Goal: Task Accomplishment & Management: Use online tool/utility

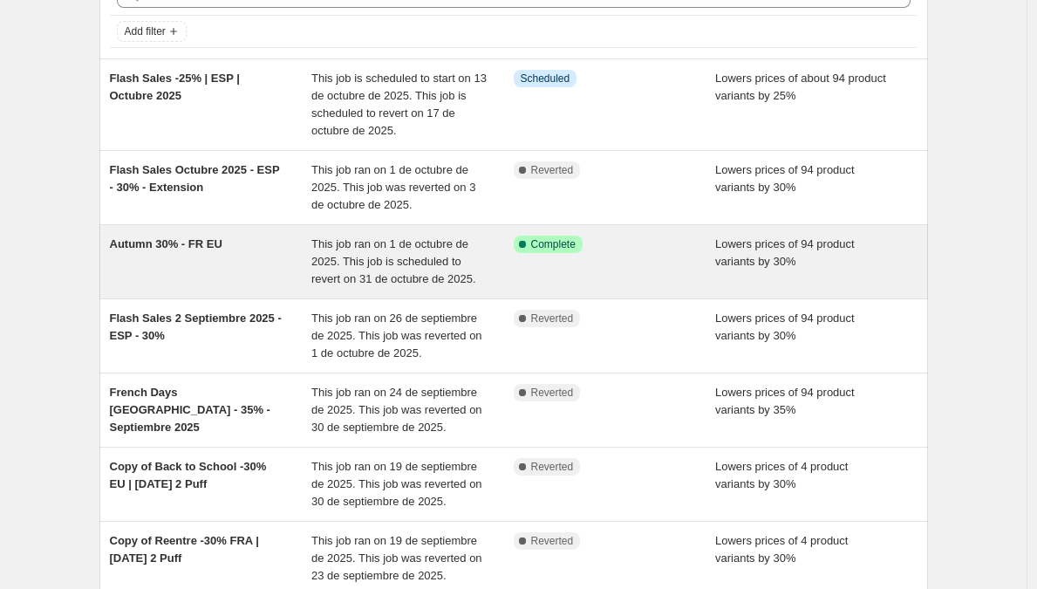
scroll to position [82, 0]
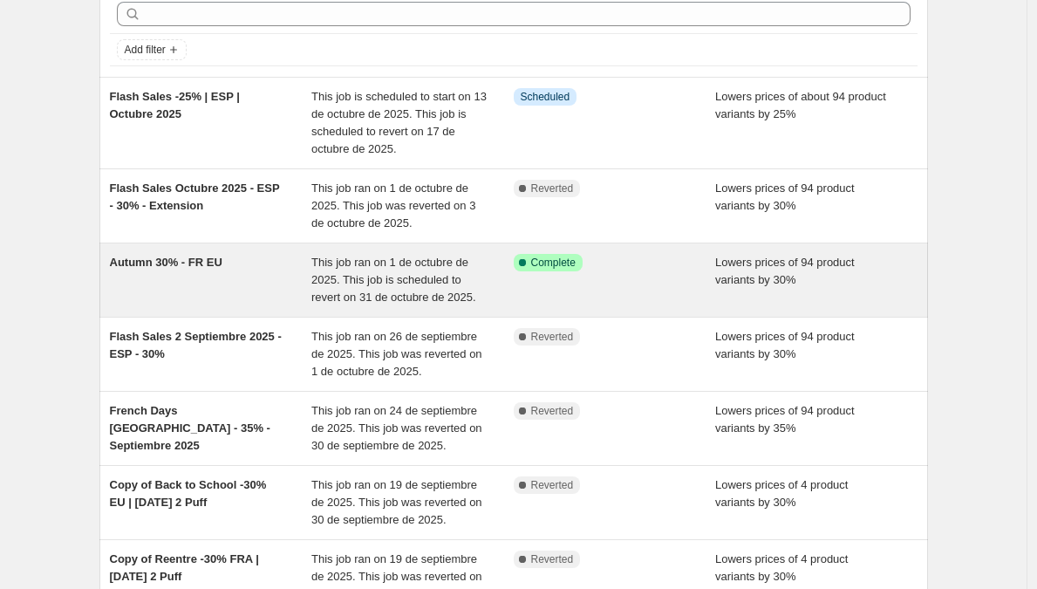
click at [160, 264] on span "Autumn 30% - FR EU" at bounding box center [166, 262] width 113 height 13
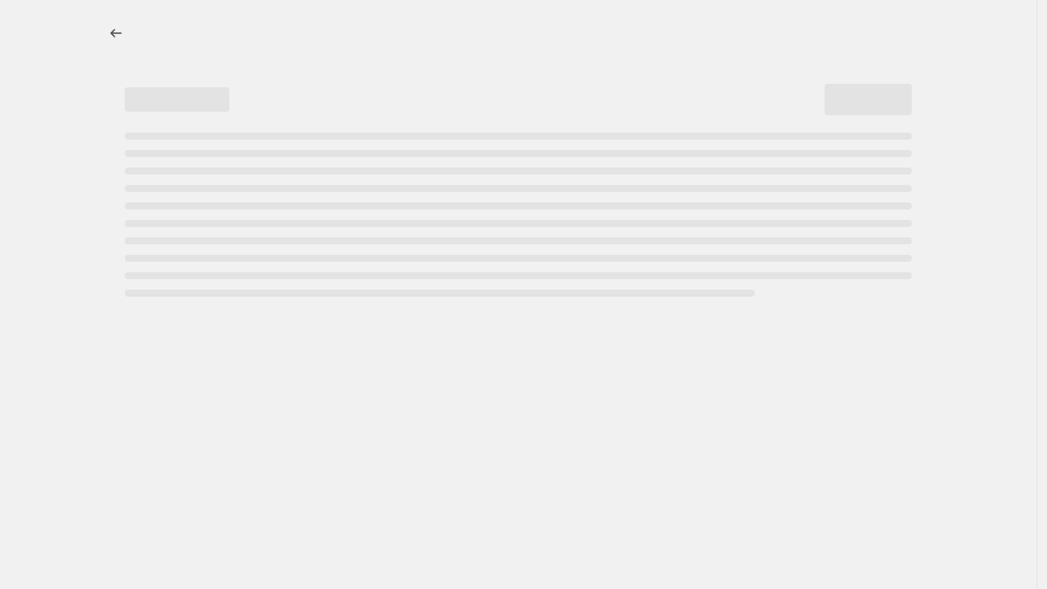
select select "percentage"
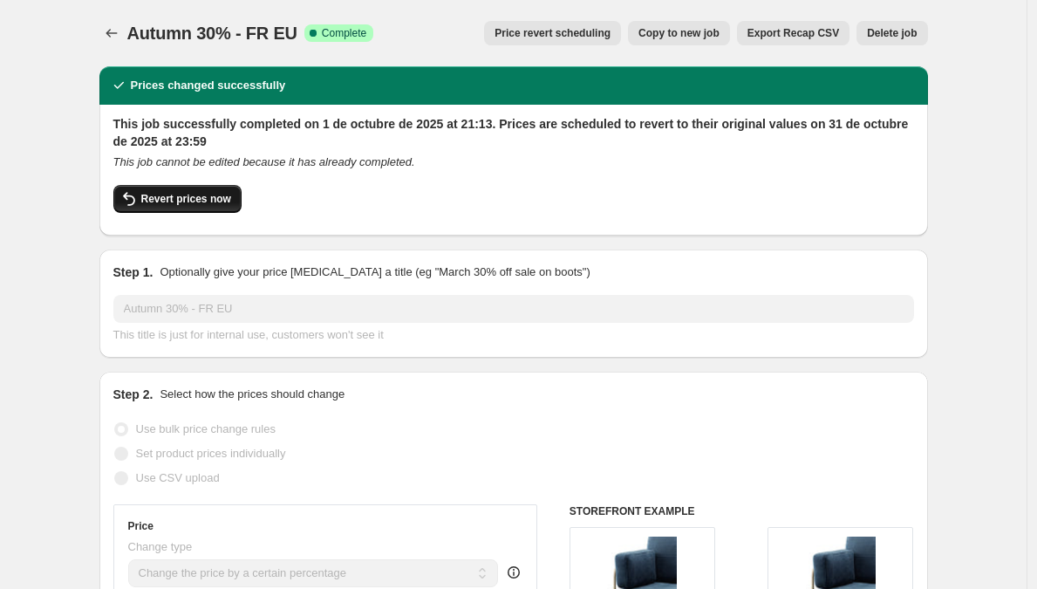
click at [160, 196] on span "Revert prices now" at bounding box center [186, 199] width 90 height 14
checkbox input "false"
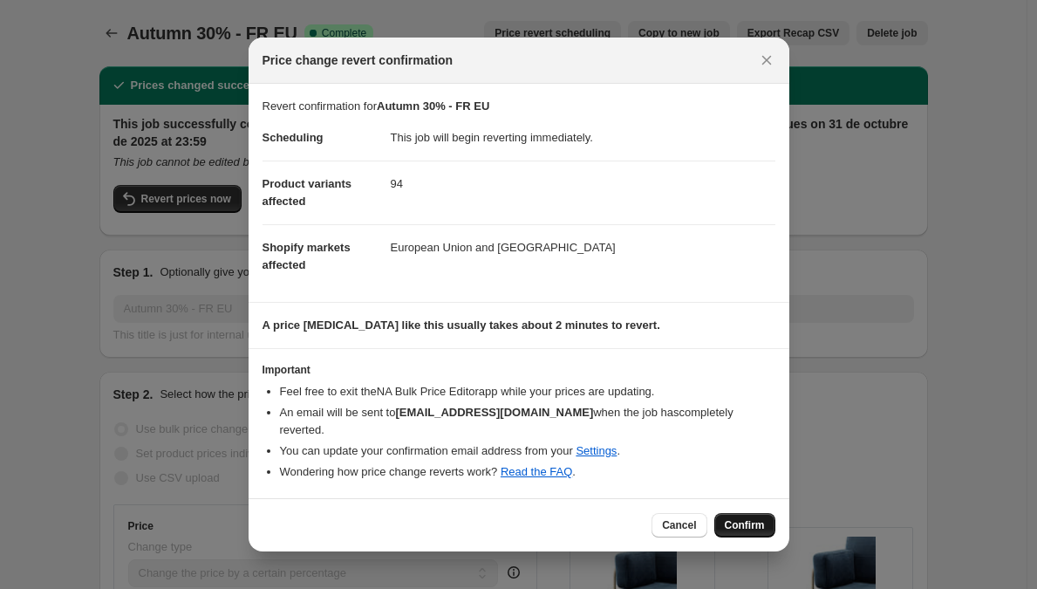
click at [749, 518] on span "Confirm" at bounding box center [745, 525] width 40 height 14
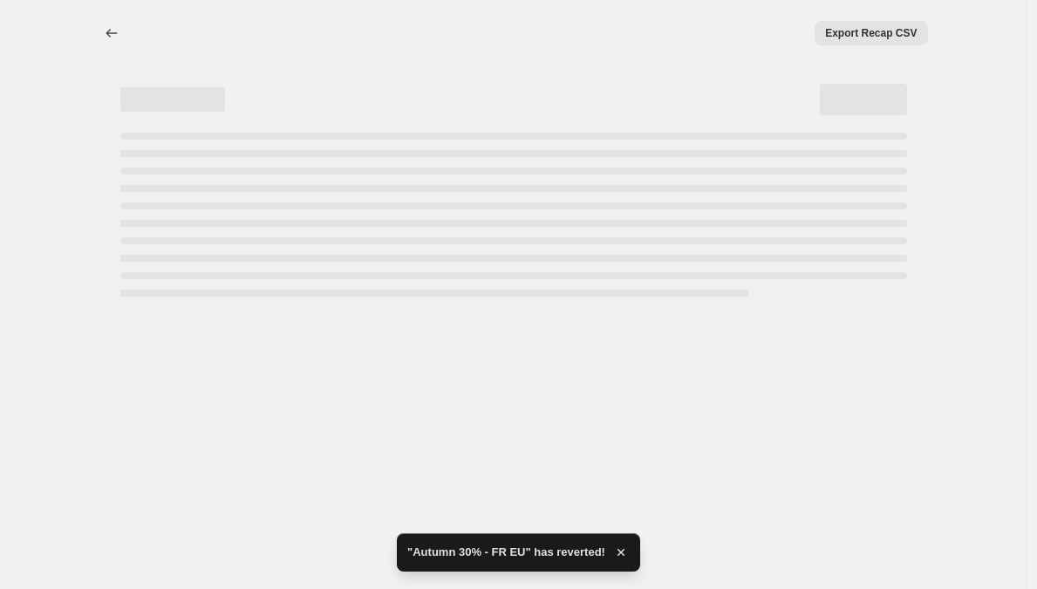
select select "percentage"
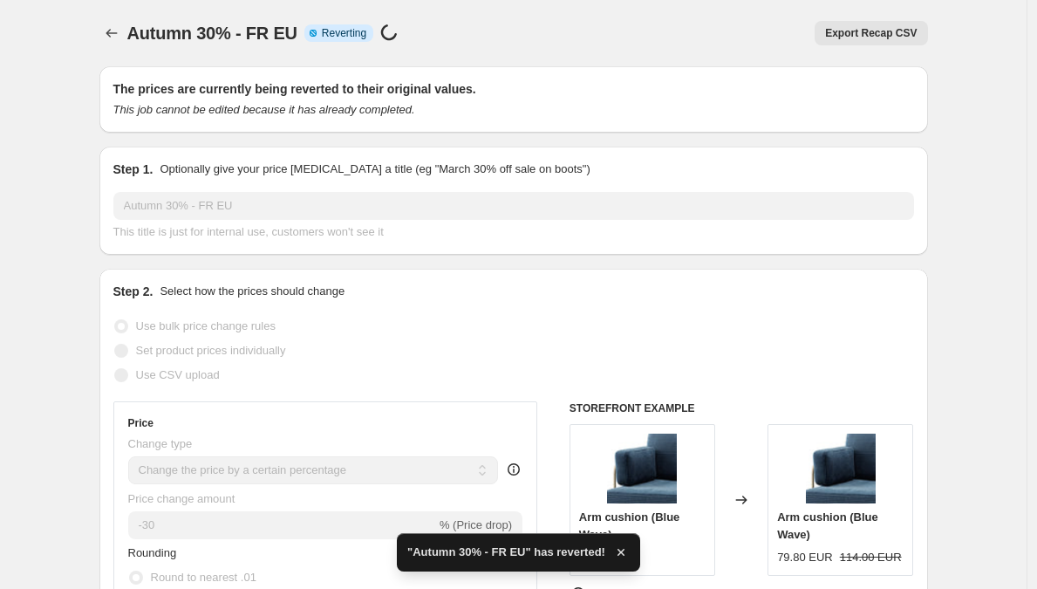
checkbox input "true"
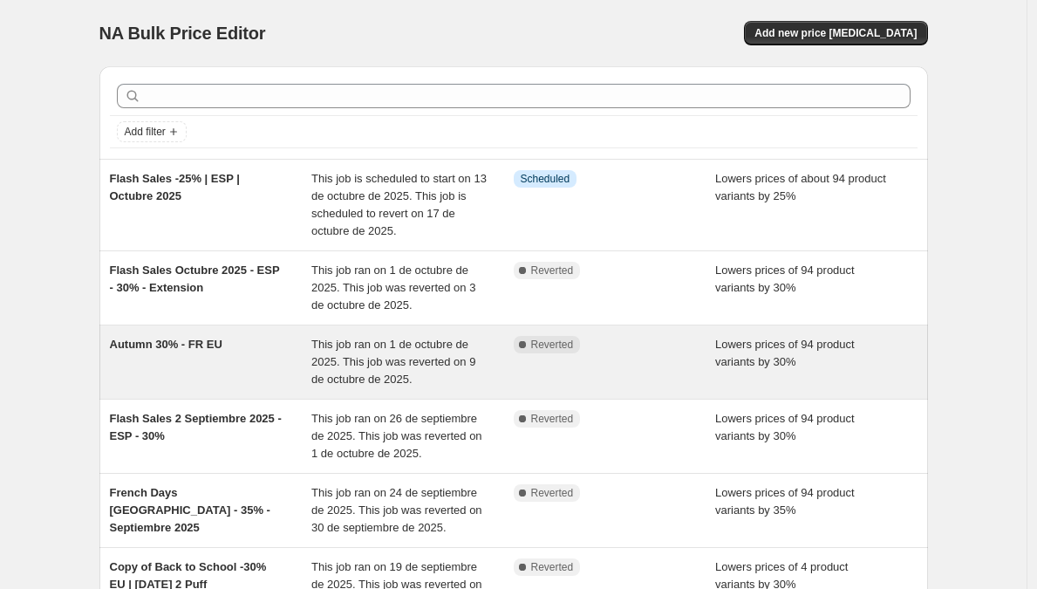
click at [146, 345] on span "Autumn 30% - FR EU" at bounding box center [166, 344] width 113 height 13
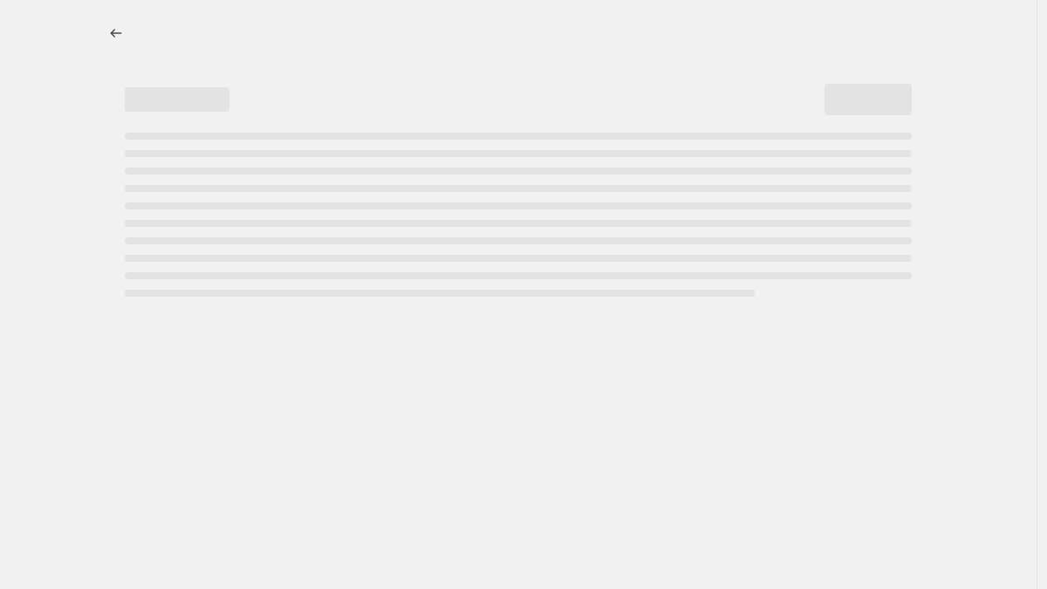
select select "percentage"
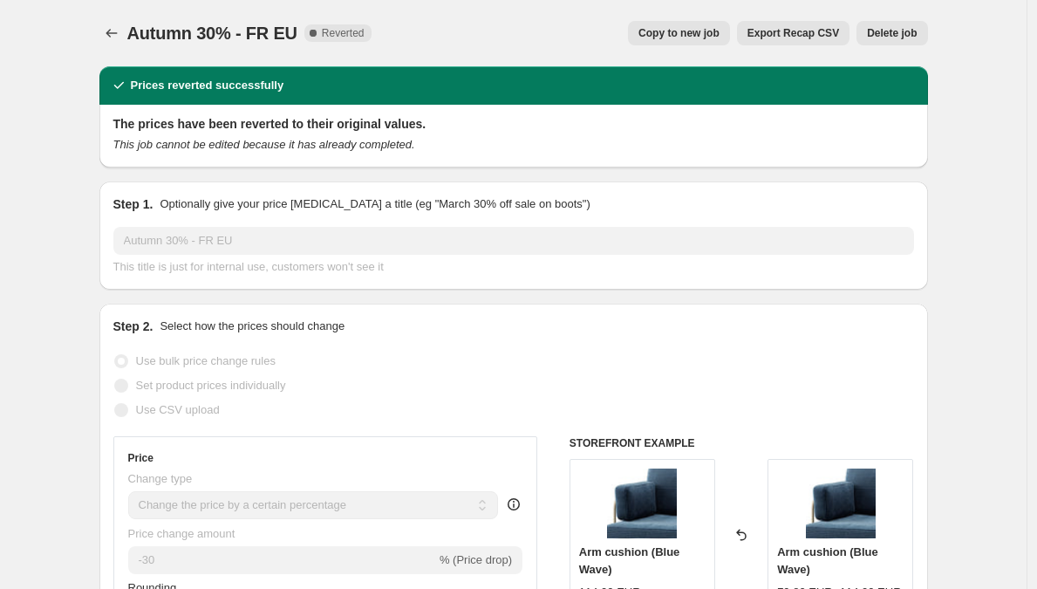
click at [689, 29] on span "Copy to new job" at bounding box center [679, 33] width 81 height 14
select select "percentage"
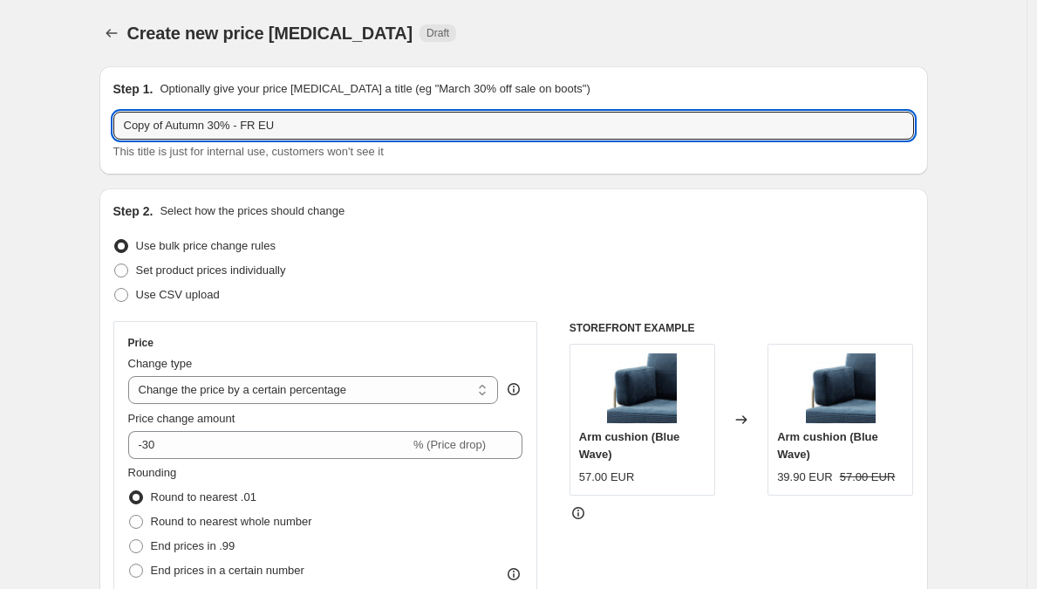
drag, startPoint x: 172, startPoint y: 122, endPoint x: 72, endPoint y: 108, distance: 101.3
click at [261, 124] on input "Autumn 30% - FR EU" at bounding box center [513, 126] width 801 height 28
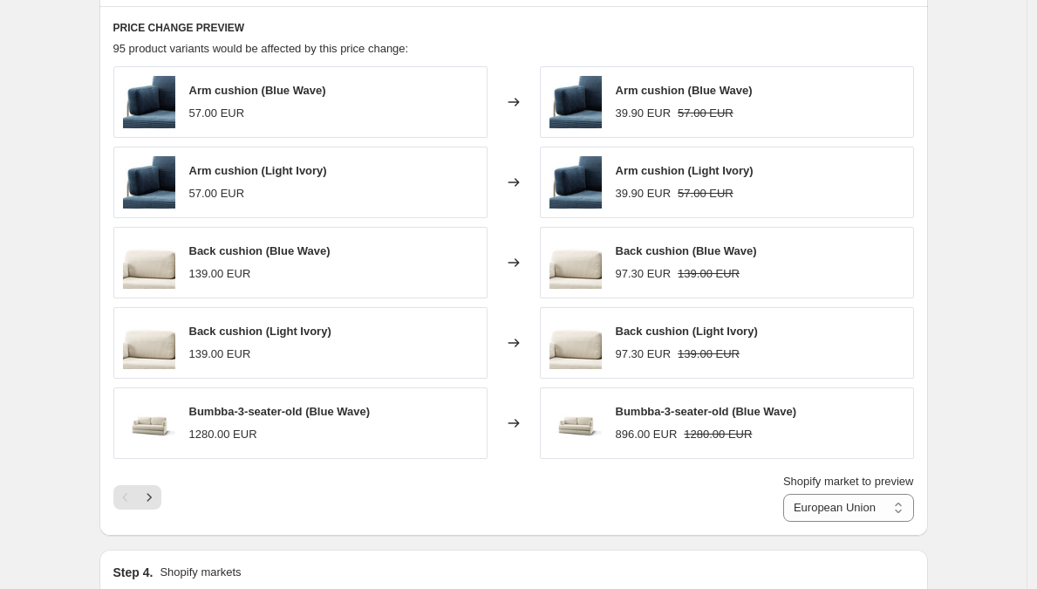
scroll to position [1006, 0]
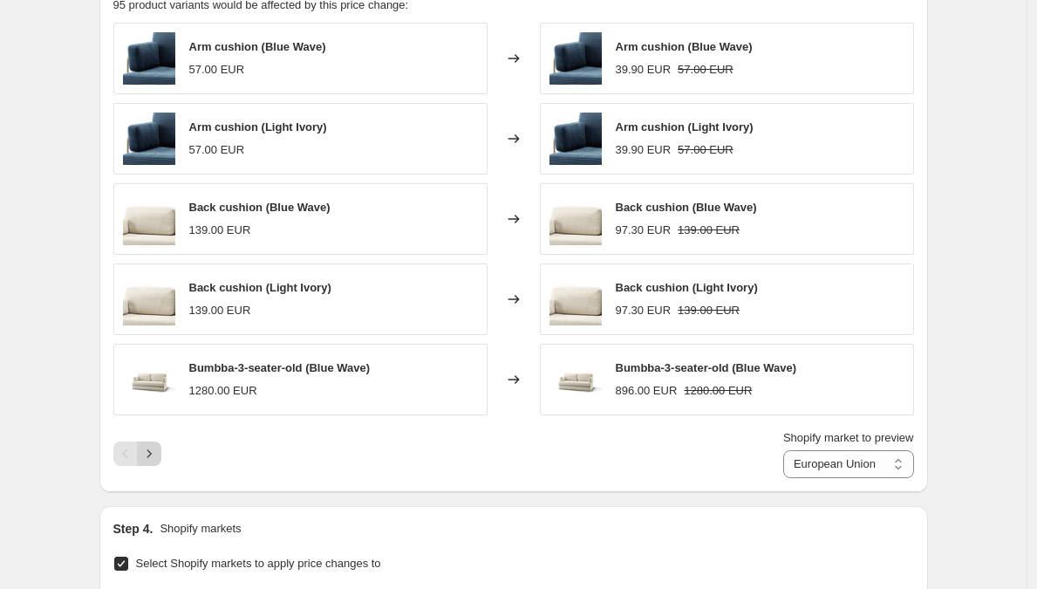
type input "Autumn 30% - FR EU 2"
click at [158, 451] on icon "Next" at bounding box center [148, 453] width 17 height 17
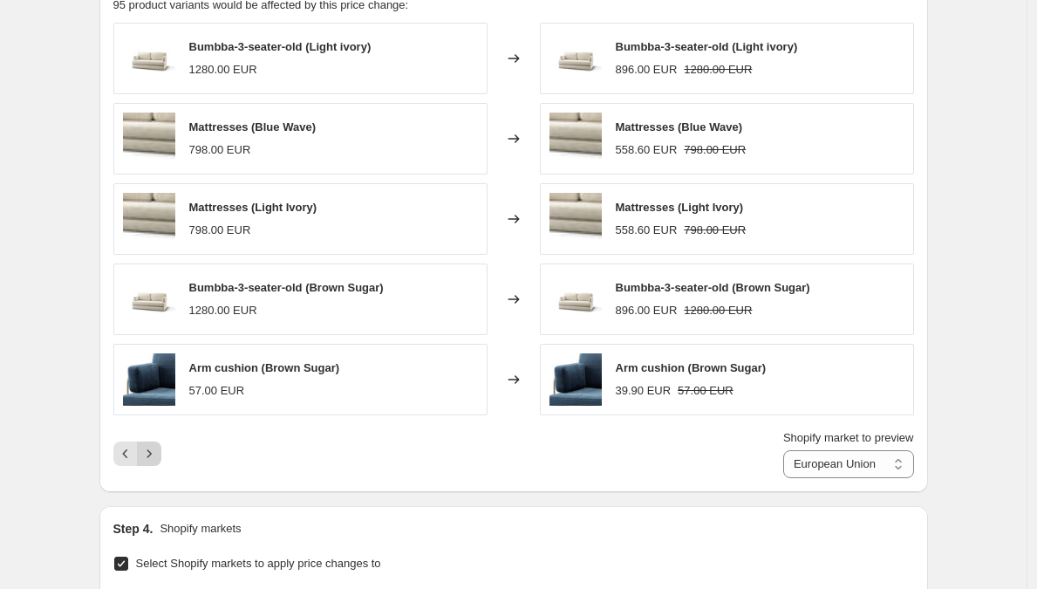
click at [158, 451] on icon "Next" at bounding box center [148, 453] width 17 height 17
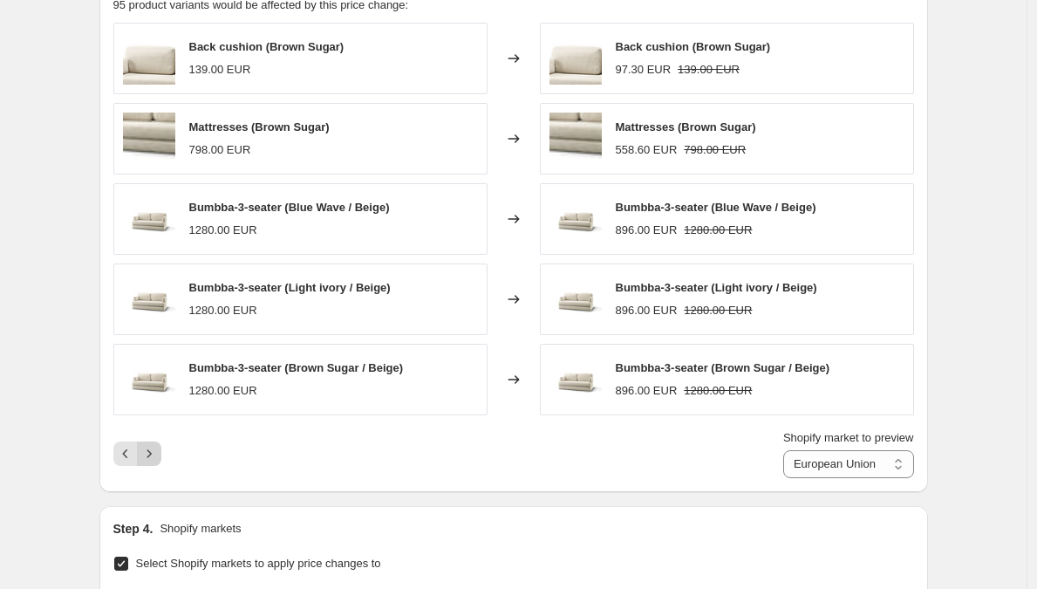
click at [158, 451] on icon "Next" at bounding box center [148, 453] width 17 height 17
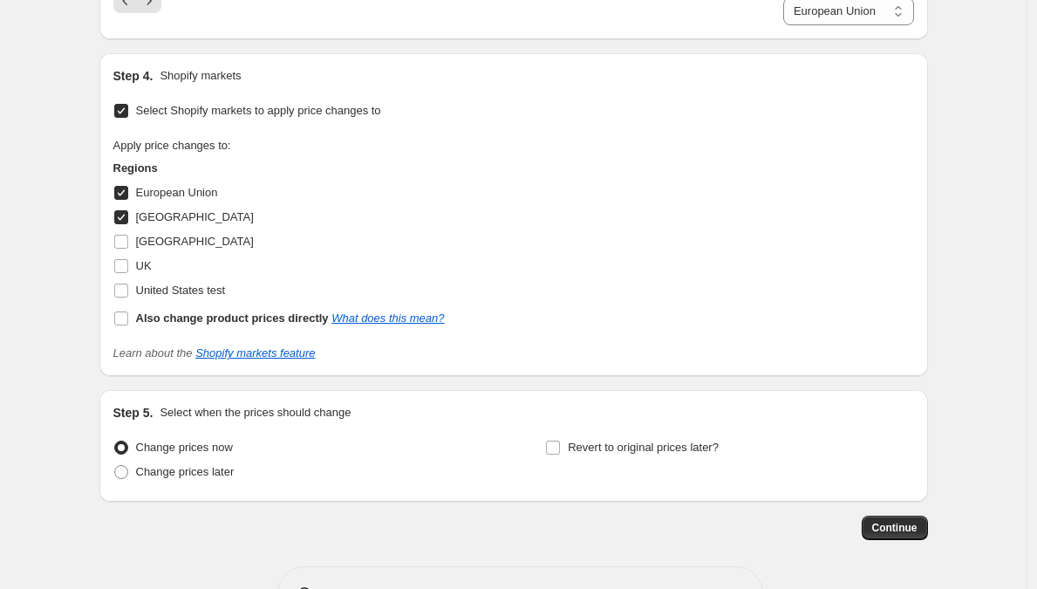
scroll to position [1516, 0]
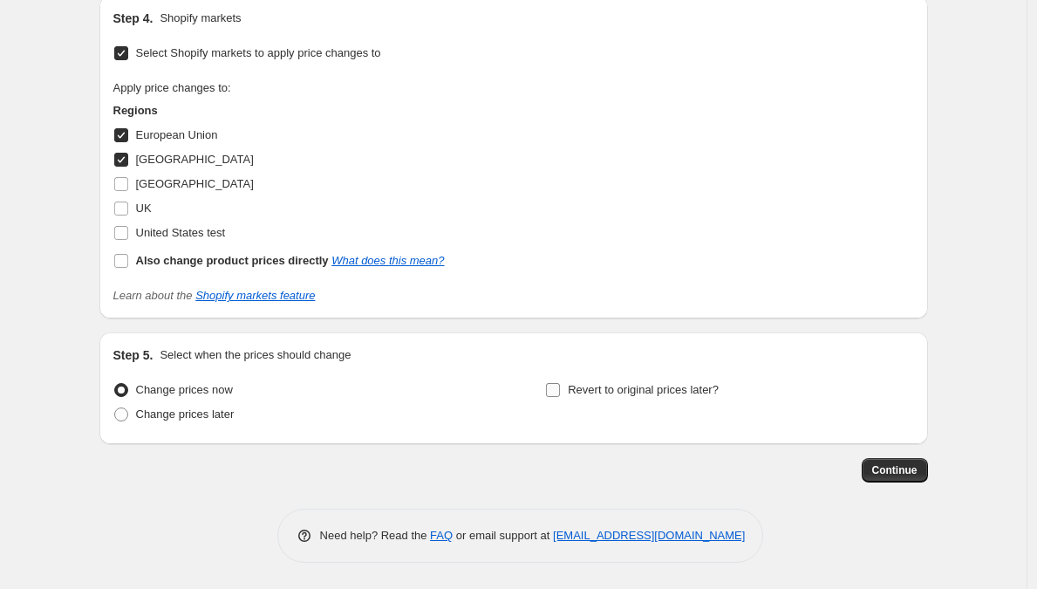
click at [558, 389] on input "Revert to original prices later?" at bounding box center [553, 390] width 14 height 14
checkbox input "true"
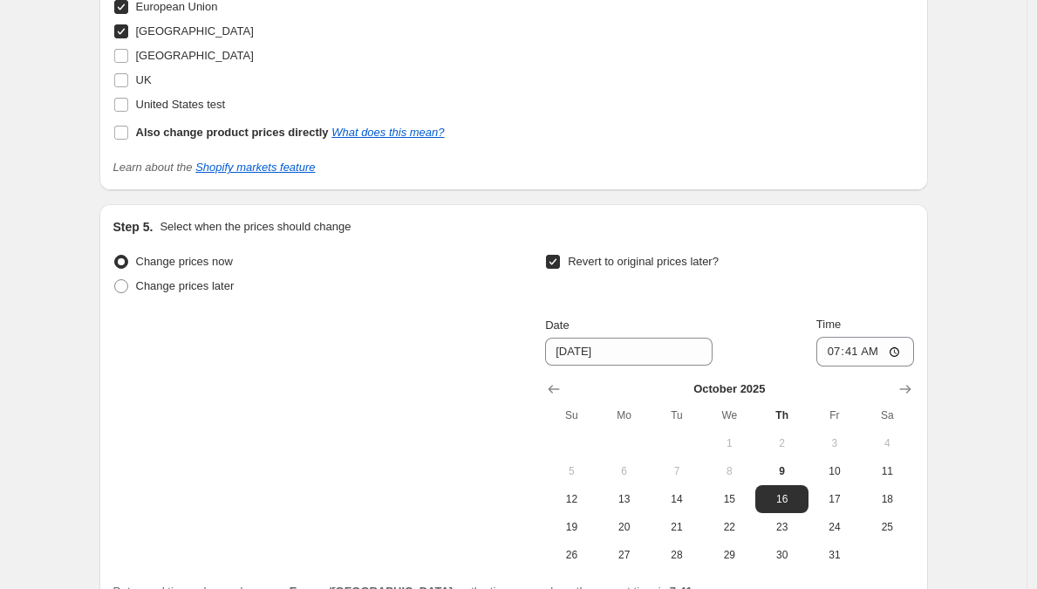
scroll to position [1671, 0]
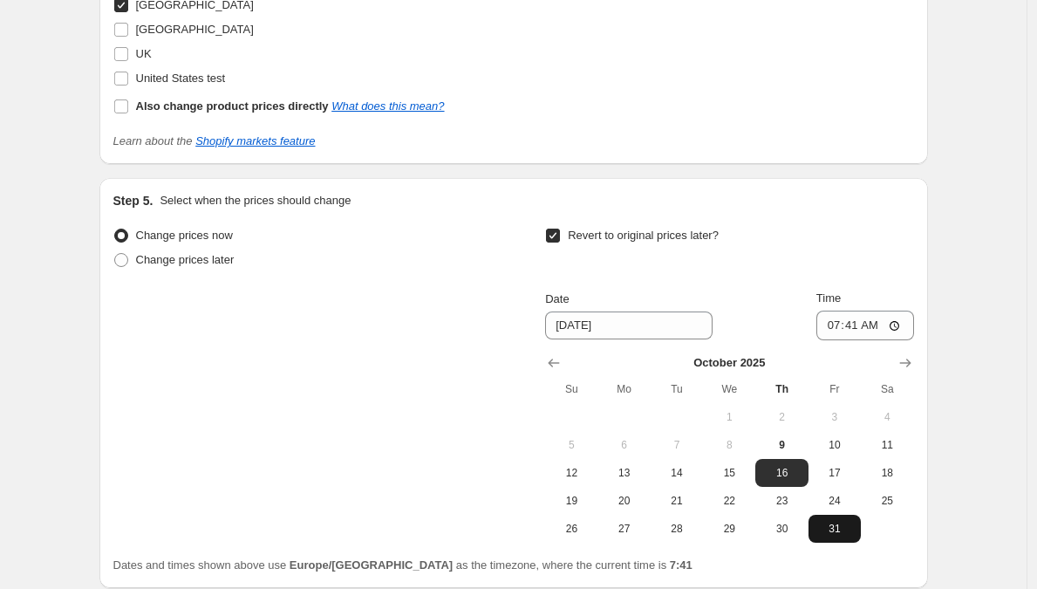
click at [830, 526] on span "31" at bounding box center [835, 529] width 38 height 14
type input "[DATE]"
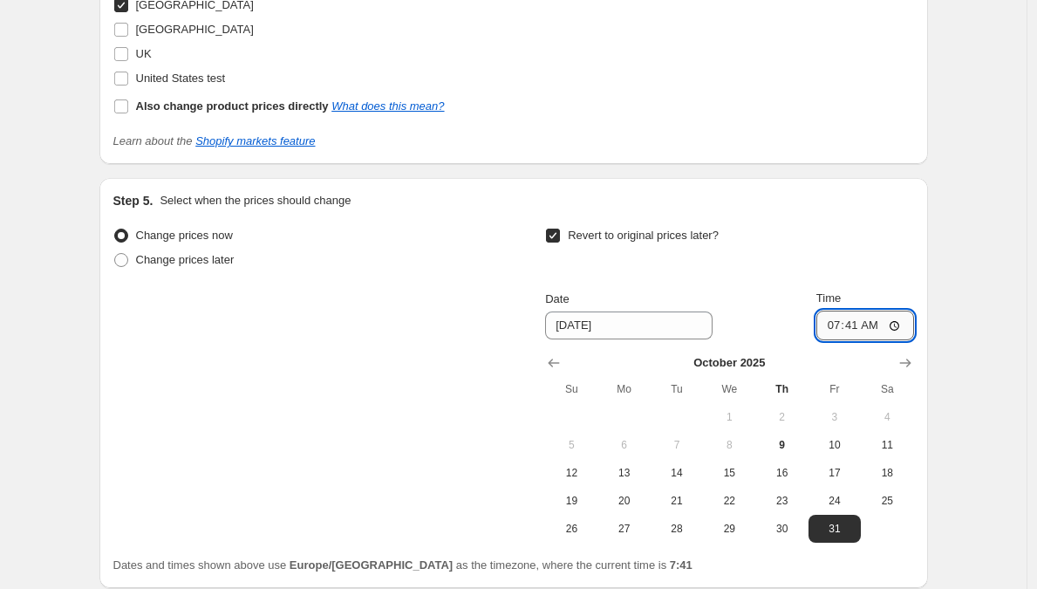
click at [858, 322] on input "07:41" at bounding box center [866, 326] width 98 height 30
type input "23:59"
click at [925, 349] on div "Step 5. Select when the prices should change Change prices now Change prices la…" at bounding box center [513, 383] width 829 height 410
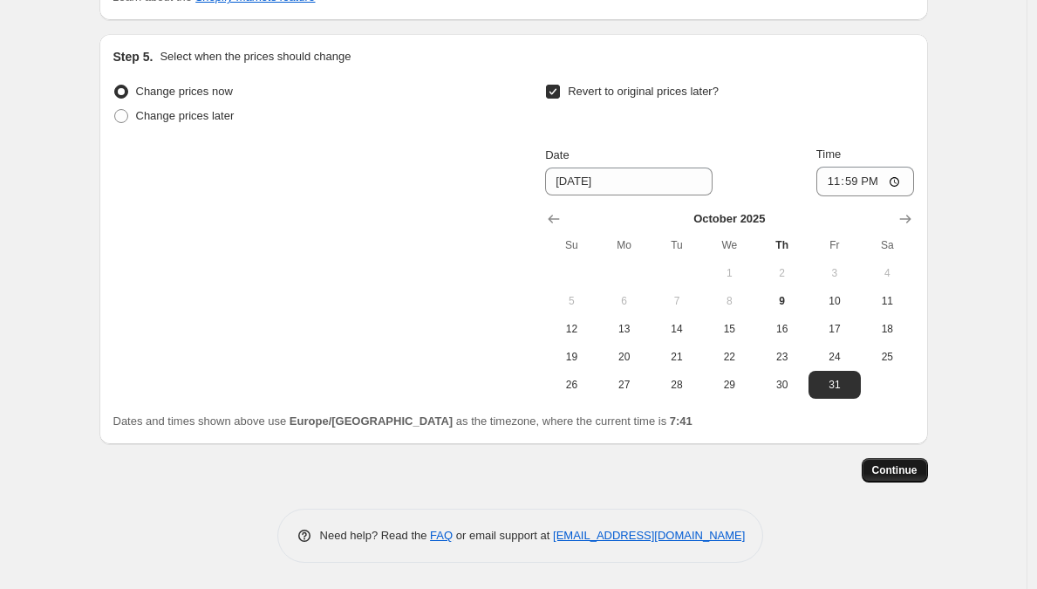
click at [873, 462] on button "Continue" at bounding box center [895, 470] width 66 height 24
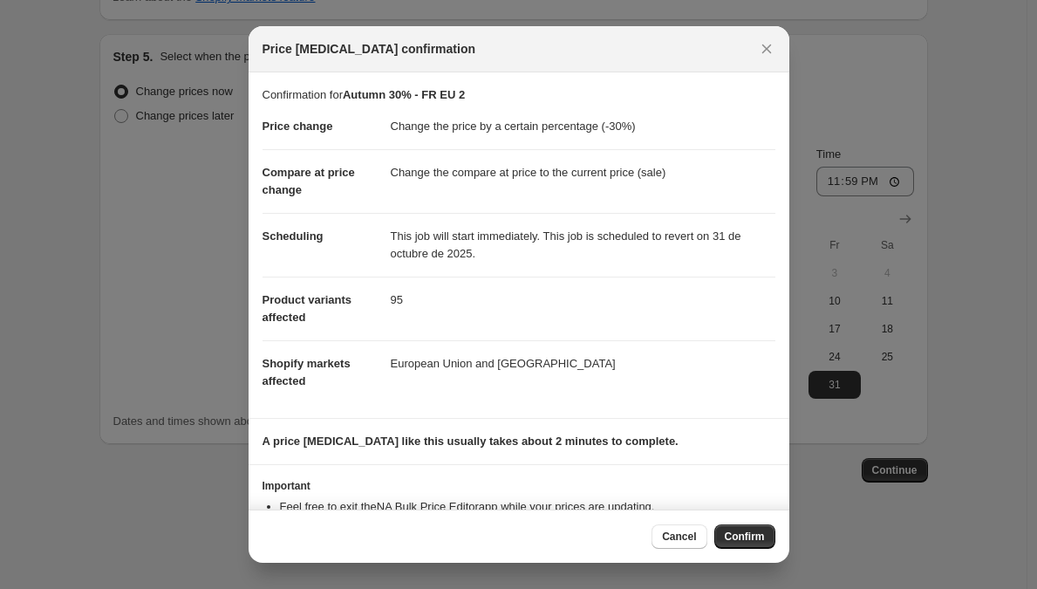
click at [724, 522] on div "Cancel Confirm" at bounding box center [519, 536] width 541 height 53
click at [729, 529] on button "Confirm" at bounding box center [745, 536] width 61 height 24
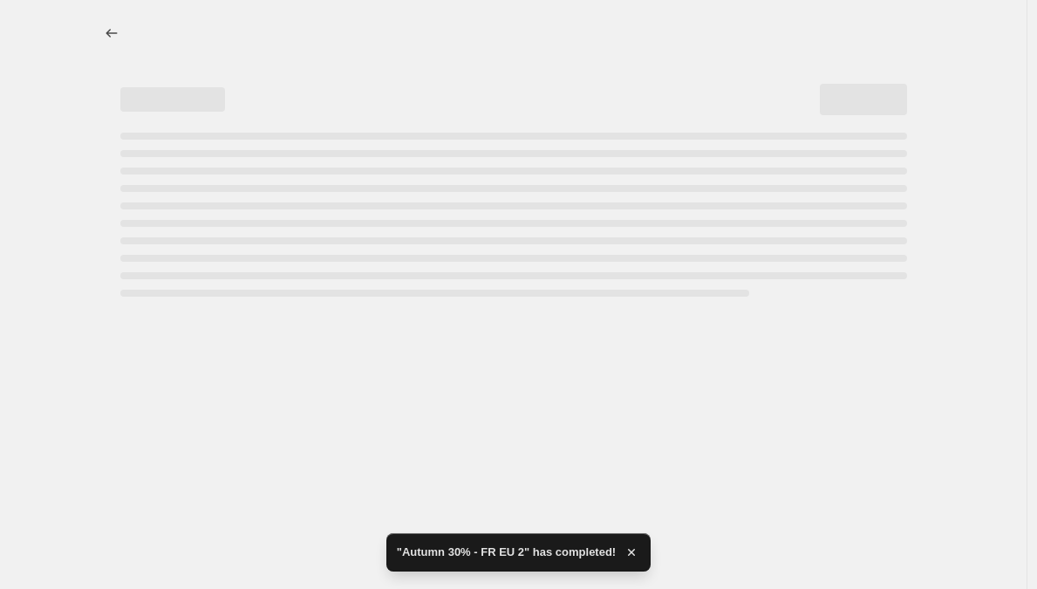
select select "percentage"
